Goal: Task Accomplishment & Management: Manage account settings

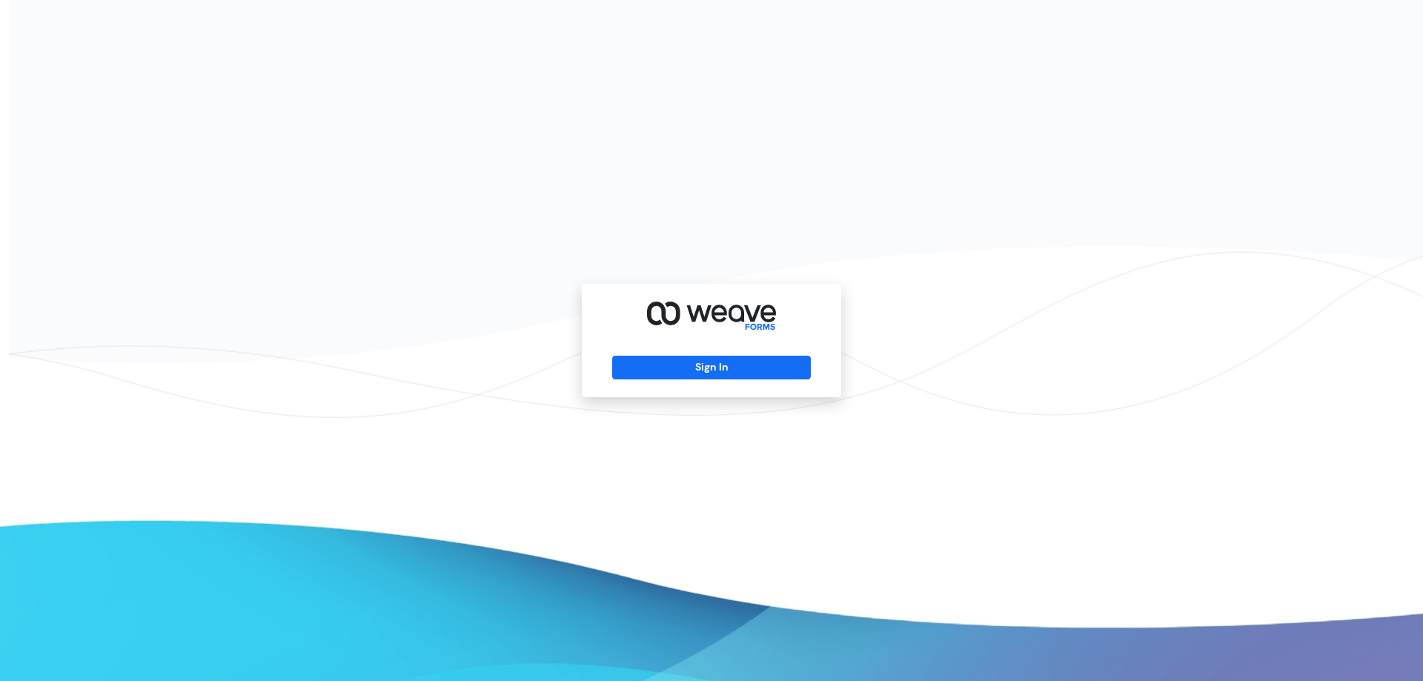
click at [676, 387] on div "Sign In" at bounding box center [711, 340] width 259 height 113
click at [720, 342] on div "Sign In" at bounding box center [711, 340] width 259 height 113
click at [704, 368] on button "Sign In" at bounding box center [711, 368] width 198 height 24
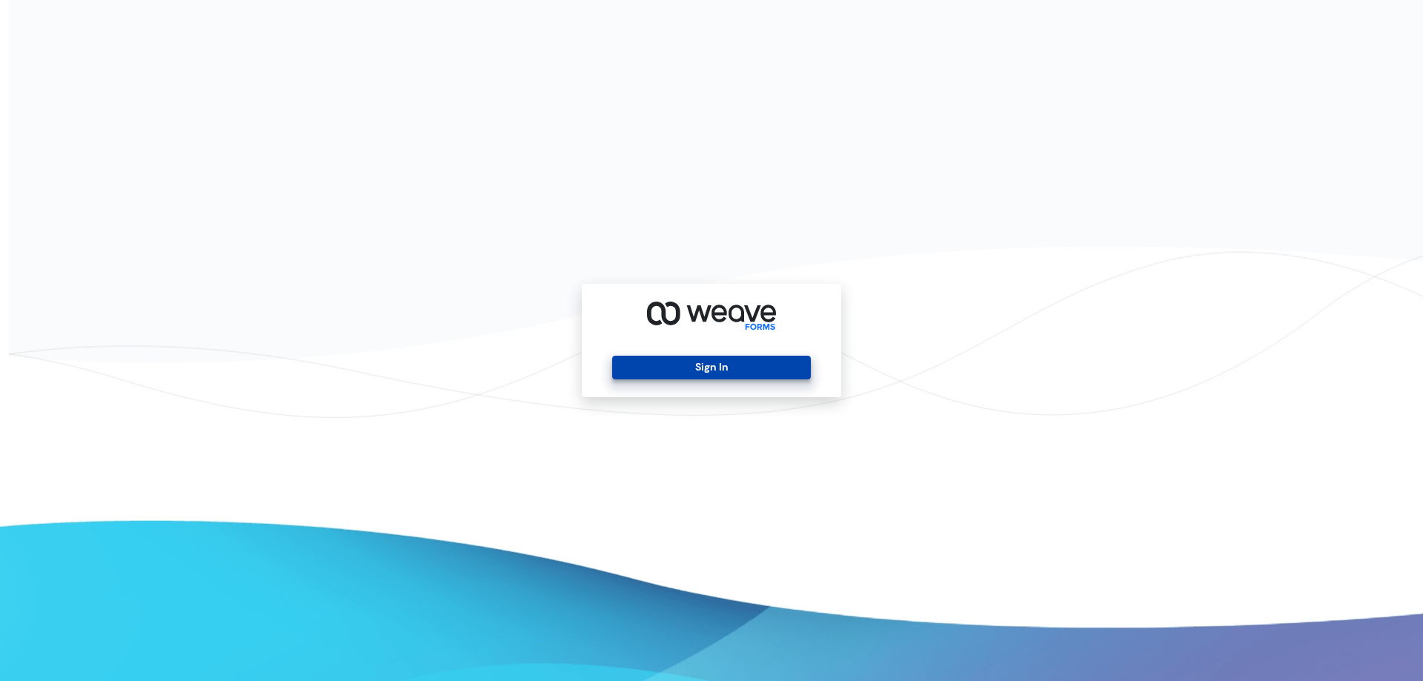
click at [704, 368] on button "Sign In" at bounding box center [711, 368] width 198 height 24
